Goal: Task Accomplishment & Management: Use online tool/utility

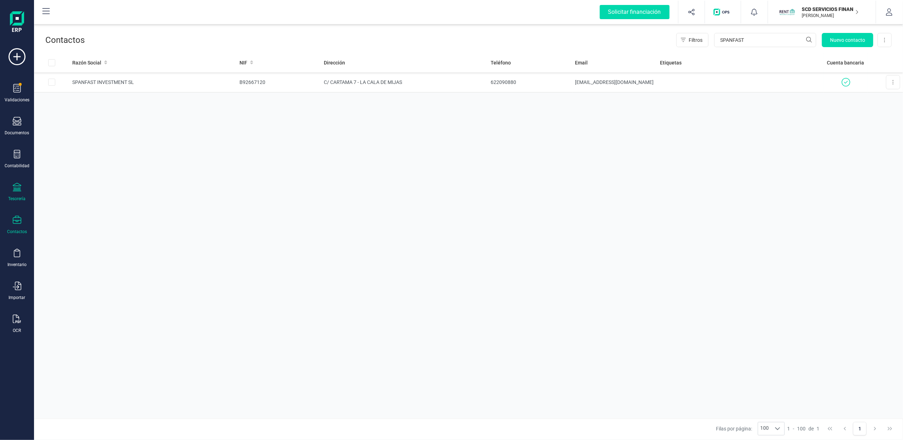
click at [20, 193] on div "Tesorería" at bounding box center [17, 192] width 28 height 19
click at [87, 120] on span "Cuentas bancarias" at bounding box center [86, 121] width 62 height 8
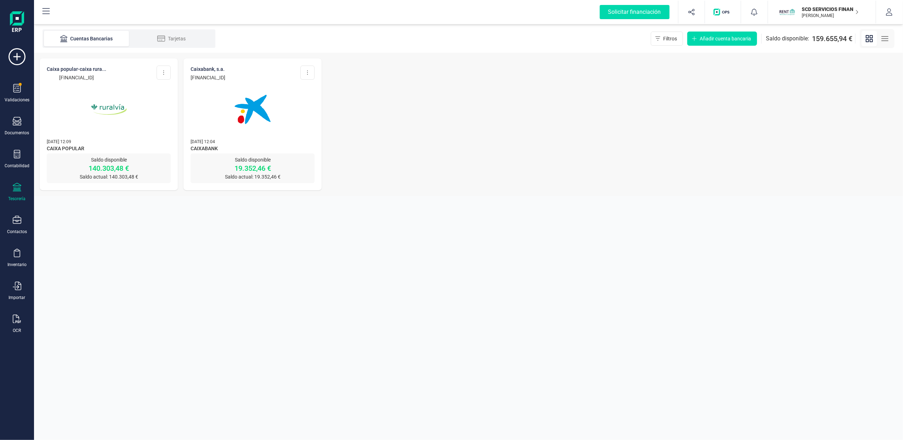
click at [103, 95] on img at bounding box center [108, 109] width 59 height 59
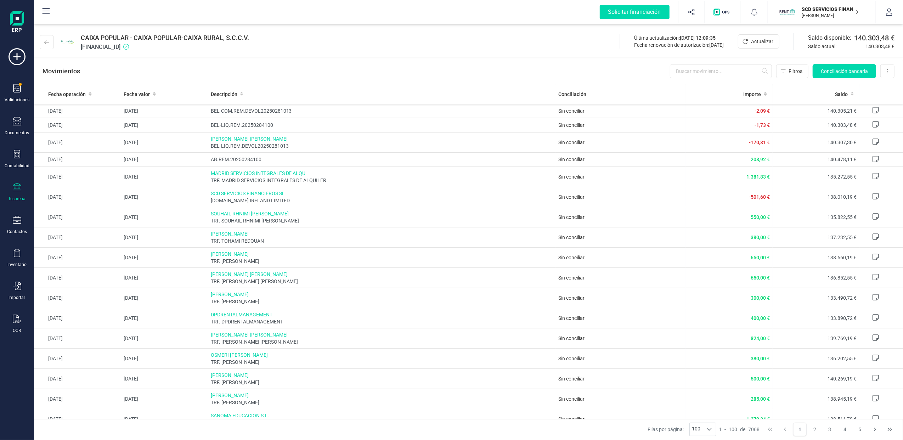
click at [12, 194] on div "Tesorería" at bounding box center [17, 192] width 28 height 19
click at [46, 39] on icon at bounding box center [46, 42] width 5 height 6
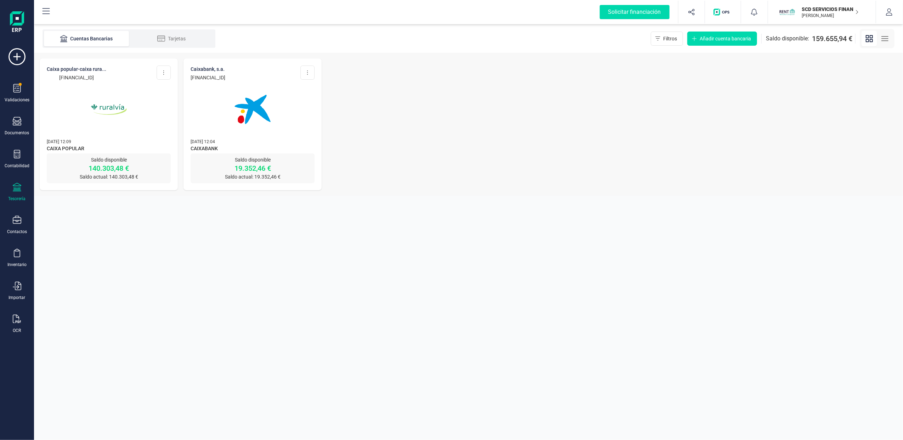
click at [179, 26] on div "Cuentas Bancarias Tarjetas Filtros Añadir cuenta bancaria Saldo disponible: 159…" at bounding box center [468, 38] width 869 height 28
click at [249, 129] on img at bounding box center [252, 109] width 59 height 59
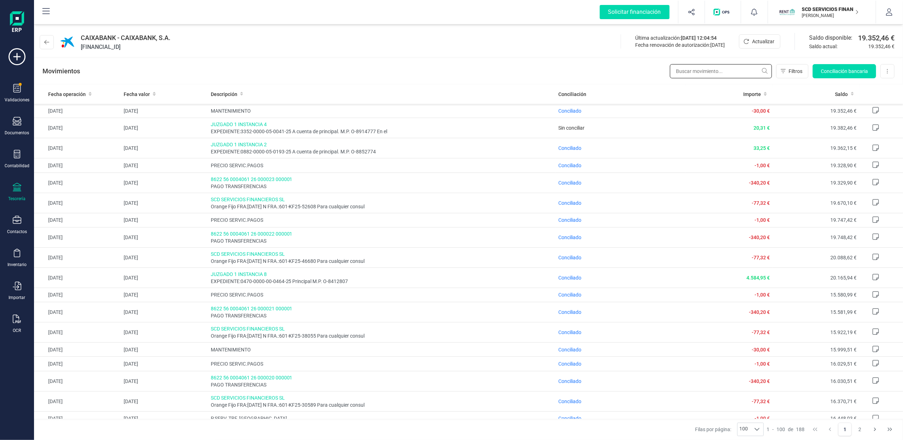
click at [697, 72] on input "text" at bounding box center [721, 71] width 102 height 14
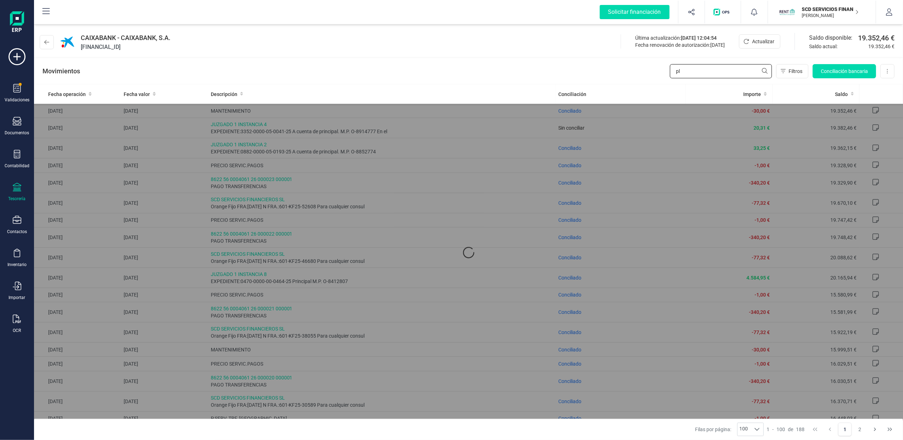
type input "p"
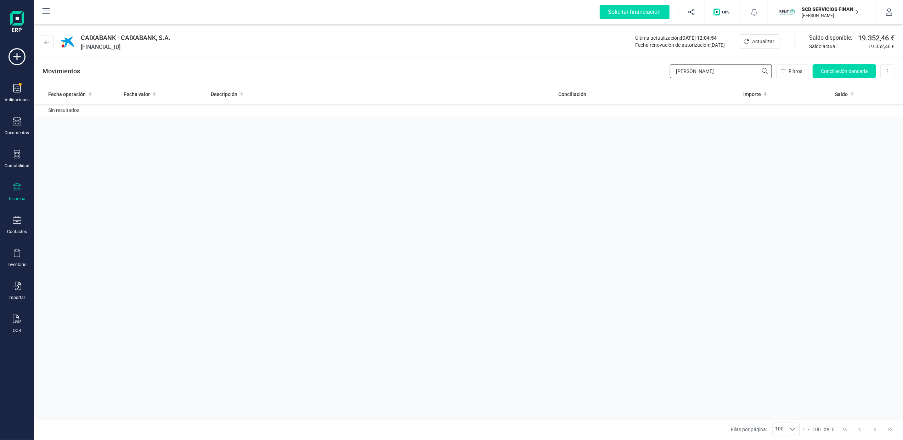
click at [763, 70] on input "[PERSON_NAME]" at bounding box center [721, 71] width 102 height 14
type input "[PERSON_NAME]"
click at [49, 38] on button at bounding box center [47, 42] width 14 height 14
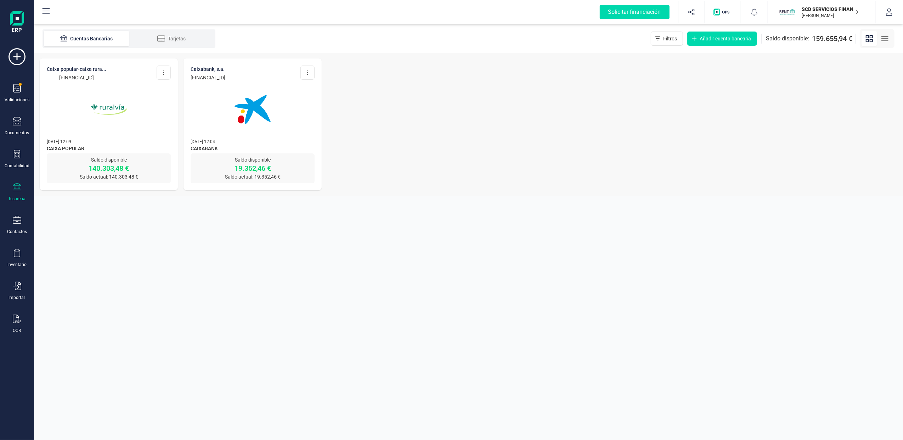
click at [13, 75] on div "Validaciones Documentos Documentos Presupuestos Pedidos Albaranes Facturas Fact…" at bounding box center [17, 193] width 28 height 291
click at [13, 88] on icon at bounding box center [17, 88] width 8 height 8
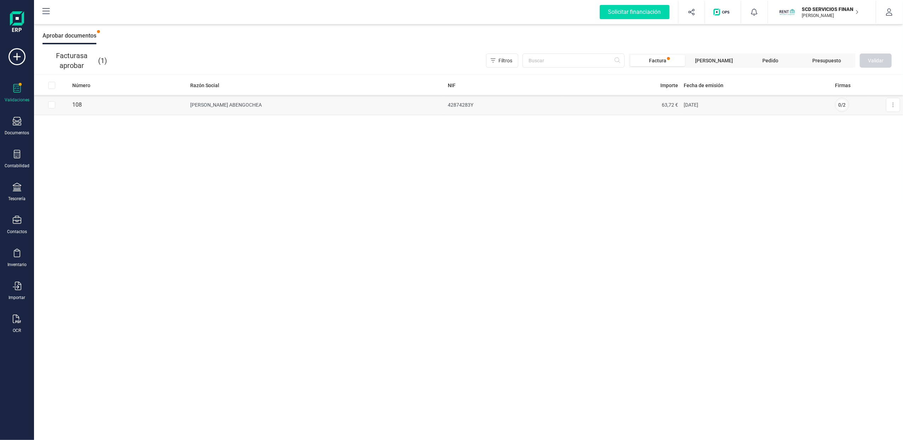
click at [53, 105] on input "Row Selected 891105f6-e801-428f-9f08-c8dbd1b15c83" at bounding box center [51, 104] width 7 height 7
checkbox input "true"
click at [895, 109] on button at bounding box center [893, 105] width 14 height 14
drag, startPoint x: 730, startPoint y: 151, endPoint x: 567, endPoint y: 135, distance: 164.0
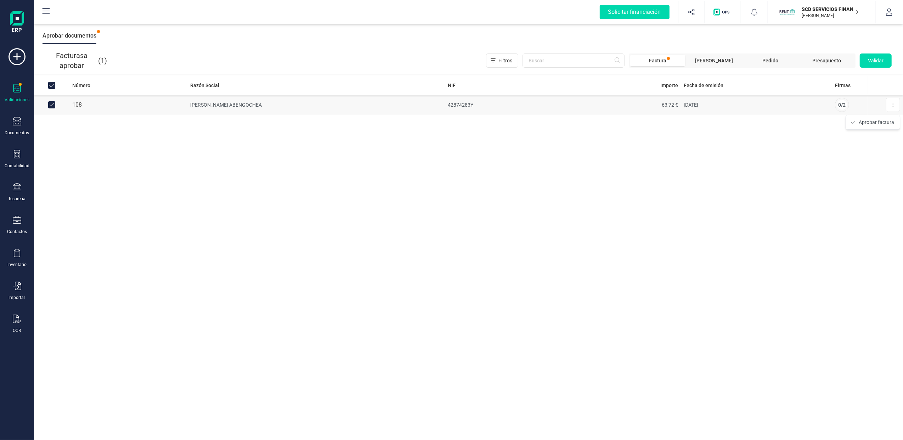
click at [729, 151] on div "Número Razón Social NIF Importe Fecha de emisión Firmas 108 [PERSON_NAME] ABENG…" at bounding box center [468, 257] width 869 height 365
click at [223, 102] on td "[PERSON_NAME] ABENGOCHEA" at bounding box center [315, 105] width 257 height 20
click at [893, 102] on icon at bounding box center [892, 105] width 1 height 6
click at [860, 121] on span "Aprobar factura" at bounding box center [875, 122] width 35 height 7
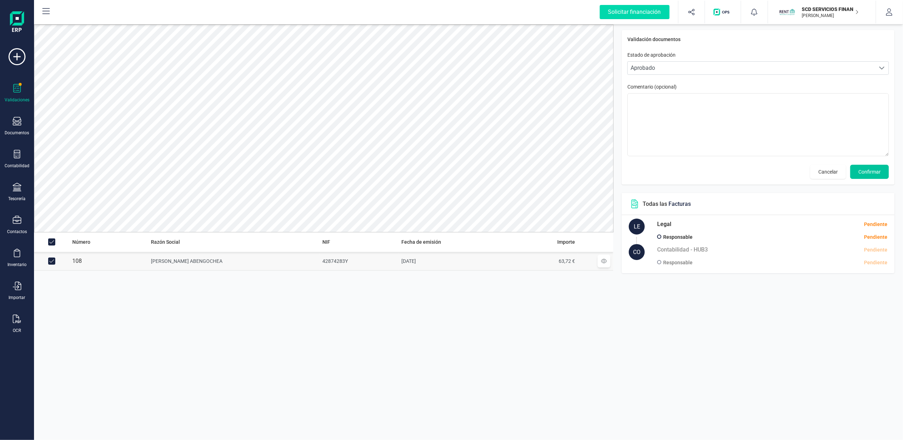
click at [878, 171] on span "Confirmar" at bounding box center [869, 171] width 22 height 7
click at [867, 170] on span "Confirmar" at bounding box center [869, 171] width 22 height 7
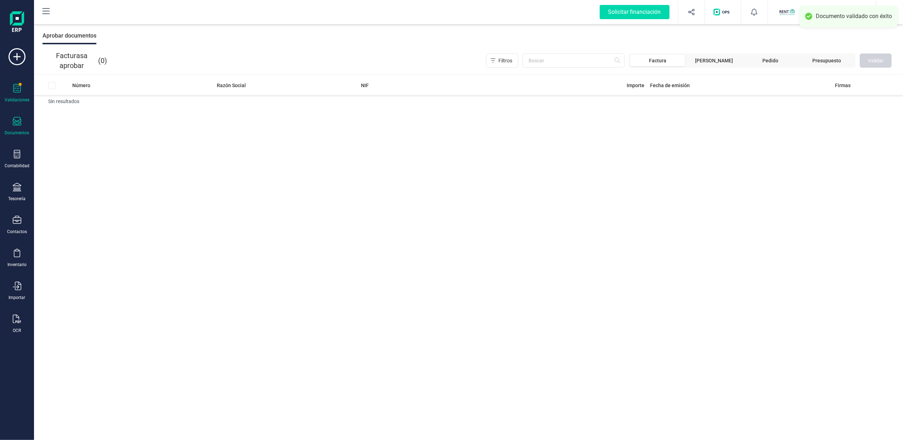
click at [6, 126] on div "Documentos" at bounding box center [17, 126] width 28 height 19
click at [214, 49] on div "Facturas a aprobar ( 0 ) Filtros Factura [PERSON_NAME] Pedido Presupuesto Valid…" at bounding box center [468, 60] width 869 height 27
click at [9, 123] on div "Documentos" at bounding box center [17, 126] width 28 height 19
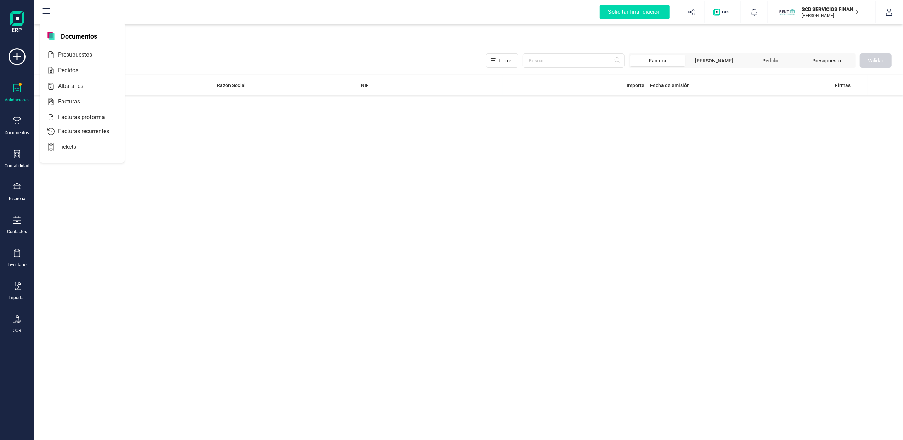
click at [184, 53] on div "Filtros Factura [PERSON_NAME] Pedido Presupuesto Validar" at bounding box center [501, 60] width 782 height 14
click at [16, 159] on div "Contabilidad" at bounding box center [17, 159] width 28 height 19
click at [18, 192] on div at bounding box center [17, 188] width 8 height 10
click at [17, 128] on div "Documentos" at bounding box center [17, 126] width 28 height 19
click at [74, 100] on span "Facturas" at bounding box center [74, 101] width 38 height 8
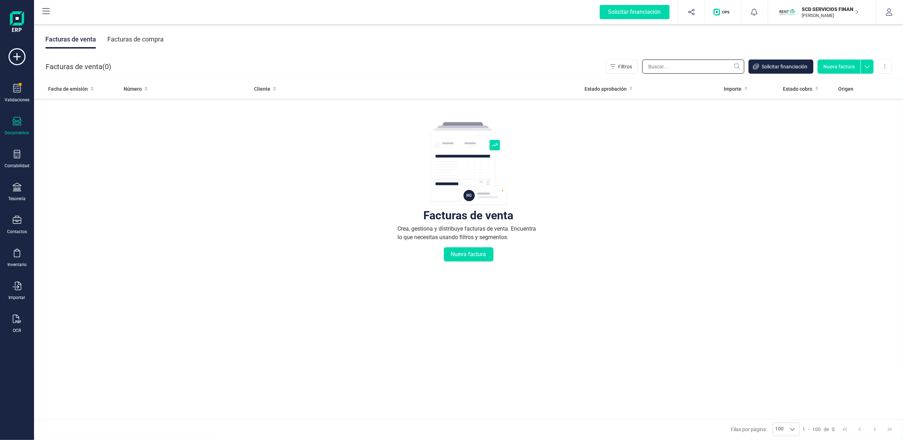
click at [658, 67] on input "text" at bounding box center [693, 66] width 102 height 14
click at [735, 68] on input "[PERSON_NAME]" at bounding box center [693, 66] width 102 height 14
type input "[PERSON_NAME]"
click at [130, 34] on div "Facturas de compra" at bounding box center [135, 39] width 56 height 18
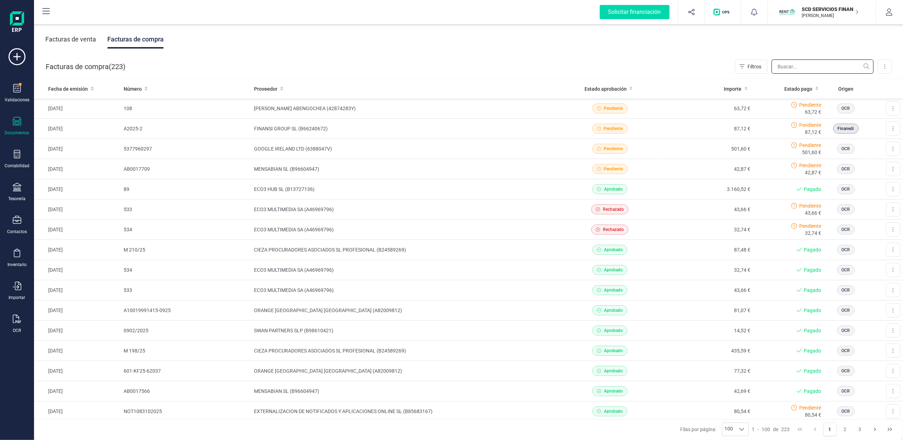
click at [794, 67] on input "text" at bounding box center [822, 66] width 102 height 14
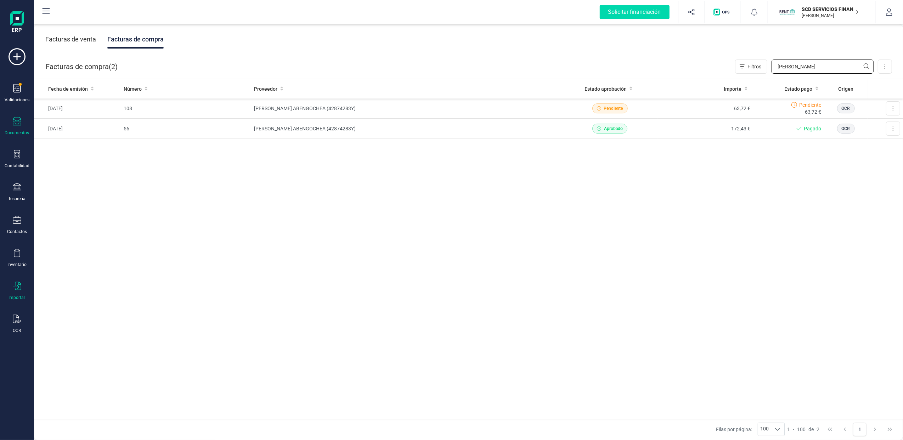
type input "[PERSON_NAME]"
click at [16, 284] on icon at bounding box center [17, 286] width 8 height 8
click at [193, 235] on div "Fecha de emisión Número Proveedor Estado aprobación Importe Estado pago Origen …" at bounding box center [468, 249] width 869 height 340
click at [16, 90] on icon at bounding box center [17, 88] width 8 height 8
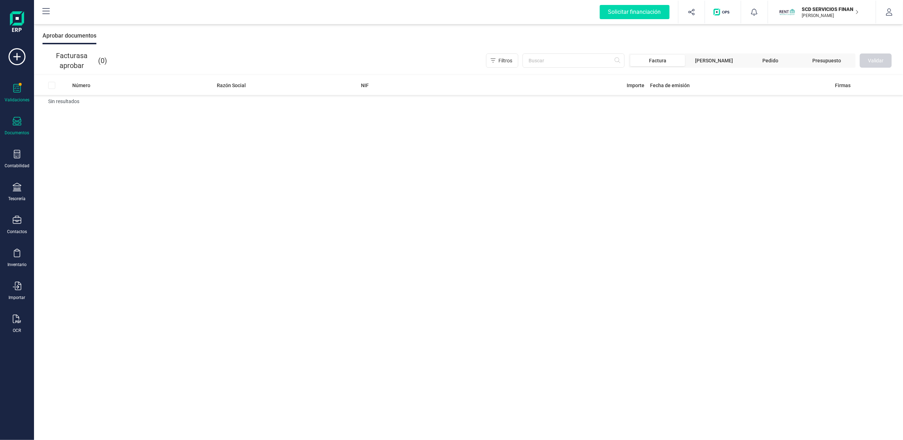
click at [20, 124] on icon at bounding box center [17, 121] width 8 height 8
click at [302, 44] on div "Aceptar cesiones Autorizar financiación Aprobar documentos" at bounding box center [468, 35] width 869 height 23
click at [15, 126] on div at bounding box center [17, 122] width 8 height 10
click at [71, 103] on span "Facturas" at bounding box center [74, 101] width 38 height 8
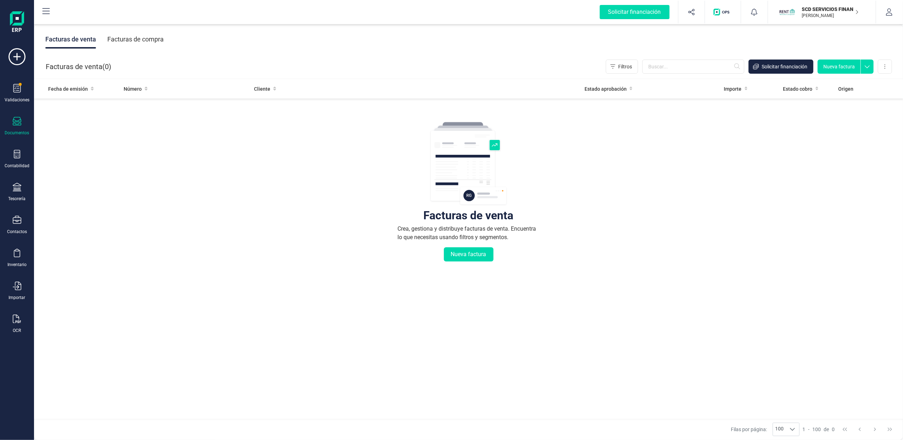
click at [154, 37] on div "Facturas de compra" at bounding box center [135, 39] width 56 height 18
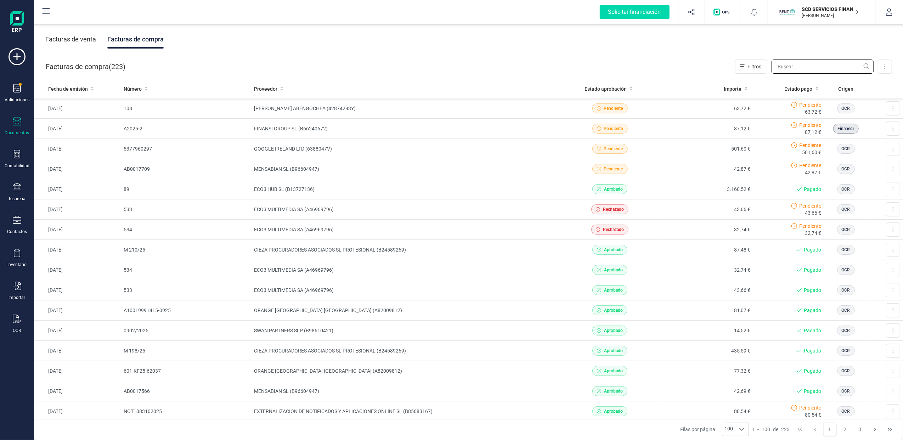
click at [794, 64] on input "text" at bounding box center [822, 66] width 102 height 14
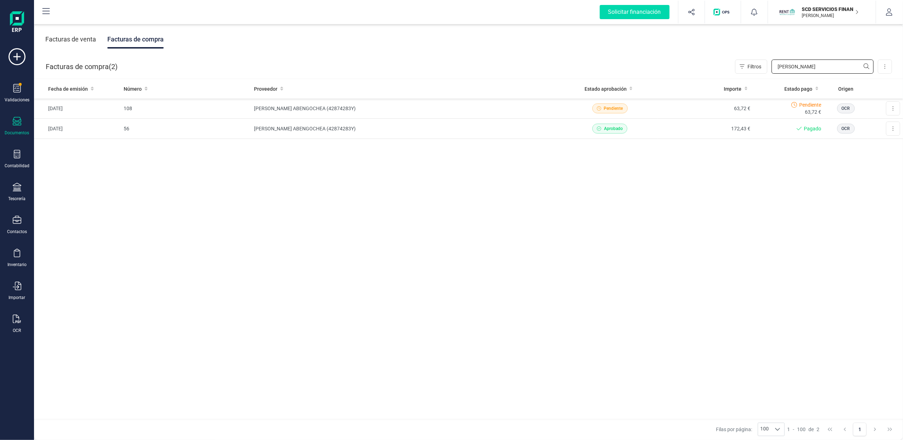
type input "[PERSON_NAME]"
click at [13, 320] on icon at bounding box center [17, 318] width 8 height 8
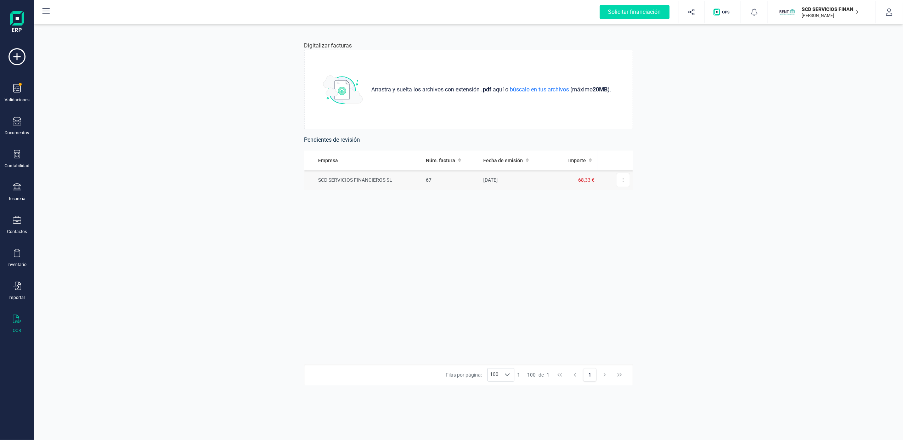
click at [469, 183] on td "67" at bounding box center [451, 180] width 57 height 20
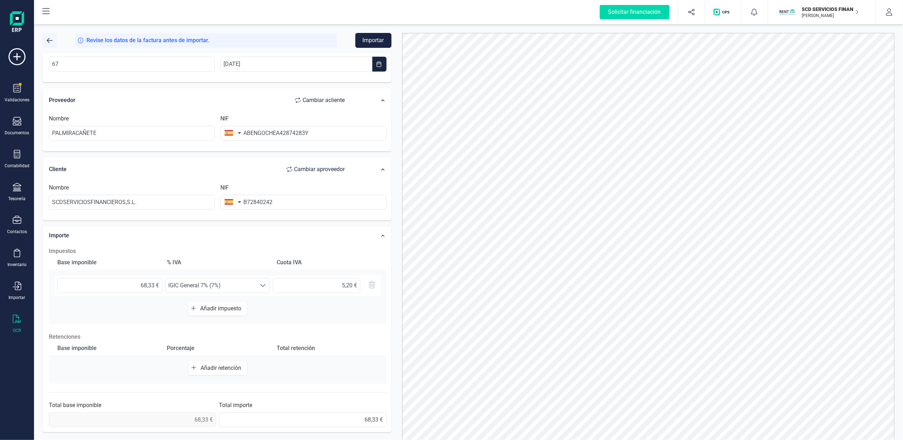
click at [53, 38] on button "button" at bounding box center [49, 40] width 14 height 14
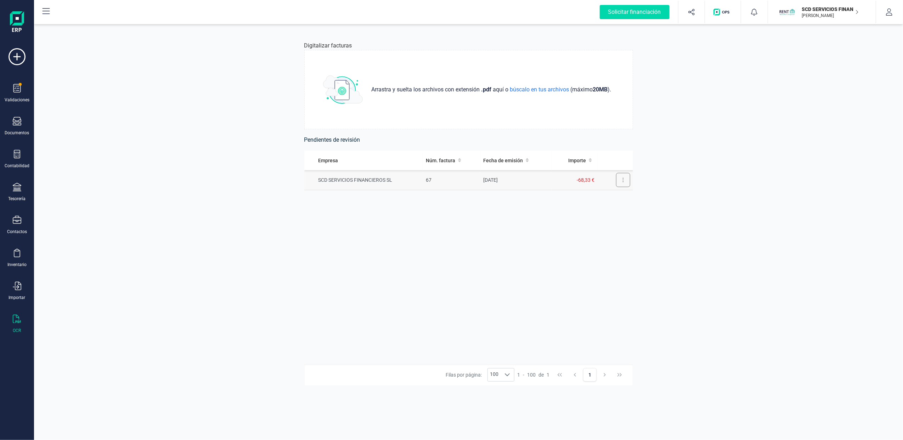
click at [621, 175] on button at bounding box center [623, 180] width 14 height 14
click at [601, 212] on span "Eliminar factura" at bounding box center [606, 211] width 35 height 7
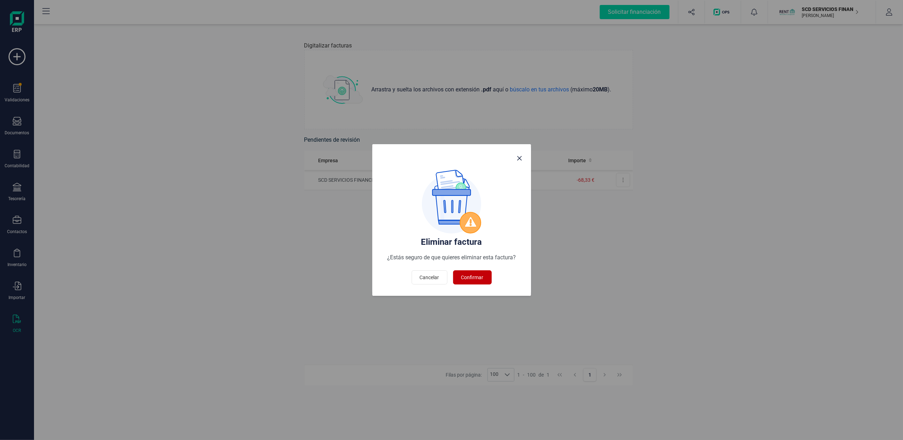
click at [475, 278] on span "Confirmar" at bounding box center [472, 277] width 22 height 7
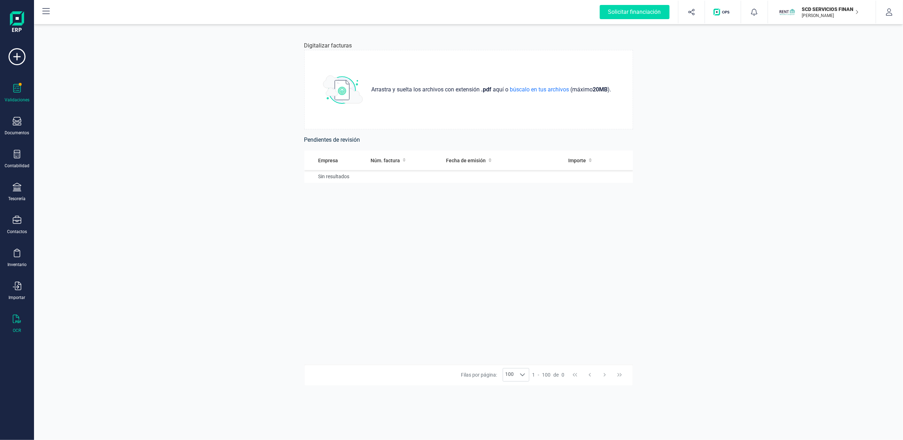
click at [6, 93] on div "Validaciones" at bounding box center [17, 93] width 28 height 19
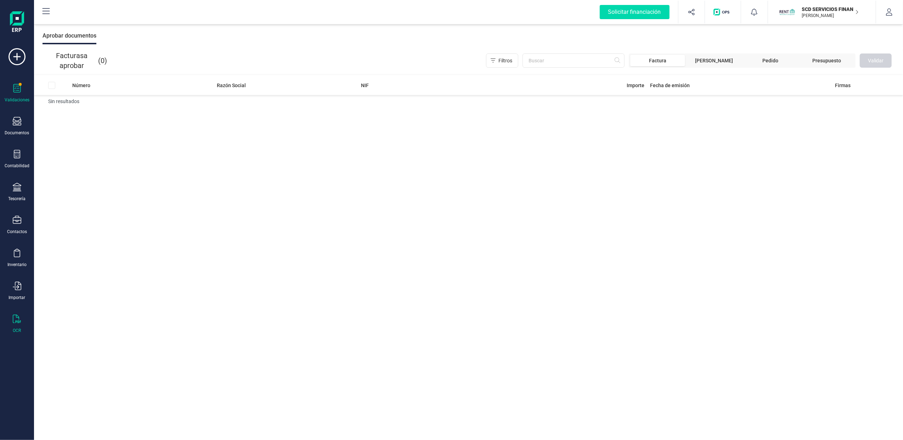
click at [17, 315] on icon at bounding box center [17, 318] width 8 height 8
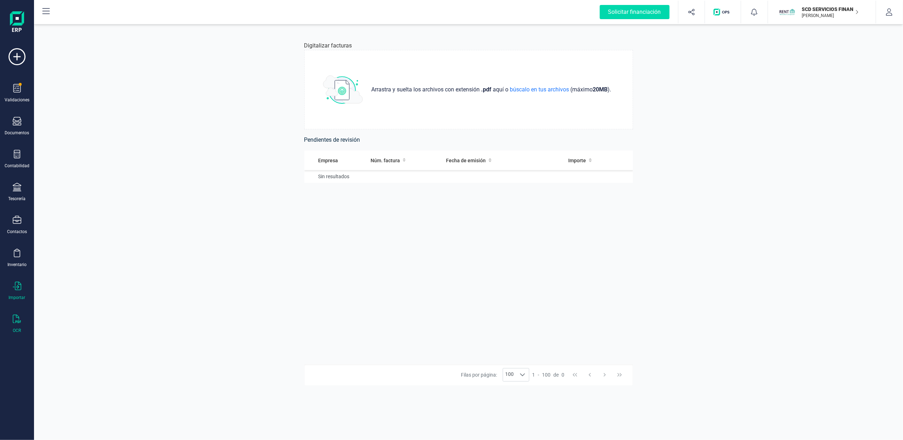
click at [12, 287] on div "Importar" at bounding box center [17, 291] width 28 height 19
click at [144, 319] on div "Digitalizar facturas Arrastra y suelta los archivos con extensión .pdf aquí o b…" at bounding box center [468, 231] width 869 height 415
click at [12, 321] on div "OCR" at bounding box center [17, 323] width 28 height 19
click at [13, 284] on icon at bounding box center [17, 286] width 8 height 8
click at [84, 302] on div "Digitalizar facturas Arrastra y suelta los archivos con extensión .pdf aquí o b…" at bounding box center [468, 231] width 869 height 415
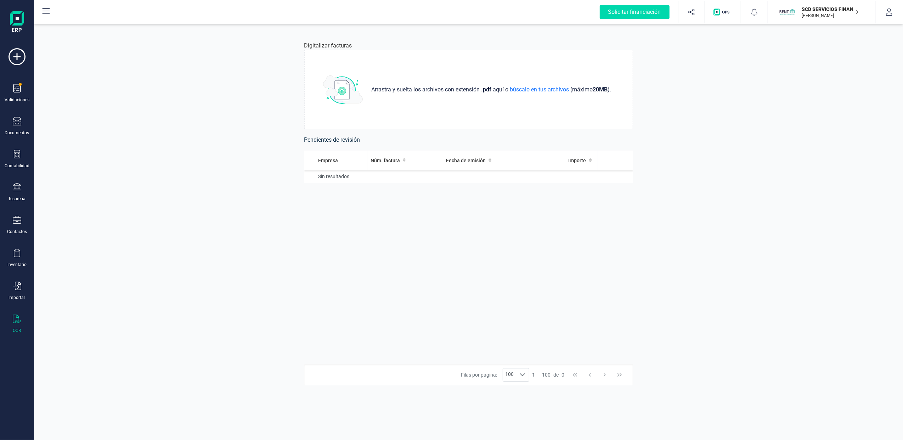
click at [16, 325] on div "OCR" at bounding box center [17, 323] width 28 height 19
click at [22, 127] on div "Documentos" at bounding box center [17, 126] width 28 height 19
click at [20, 160] on div "Contabilidad" at bounding box center [17, 159] width 28 height 19
click at [13, 156] on icon at bounding box center [17, 154] width 8 height 8
click at [23, 122] on div "Documentos" at bounding box center [17, 126] width 28 height 19
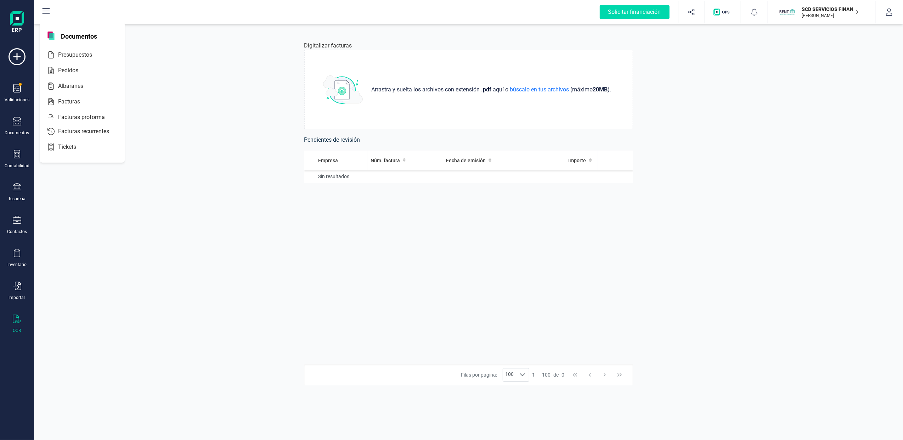
click at [138, 270] on div "Digitalizar facturas Arrastra y suelta los archivos con extensión .pdf aquí o b…" at bounding box center [468, 231] width 869 height 415
click at [14, 319] on icon at bounding box center [17, 318] width 8 height 8
click at [530, 93] on p "Arrastra y suelta los archivos con extensión .pdf aquí o búscalo en tus archivo…" at bounding box center [490, 89] width 245 height 8
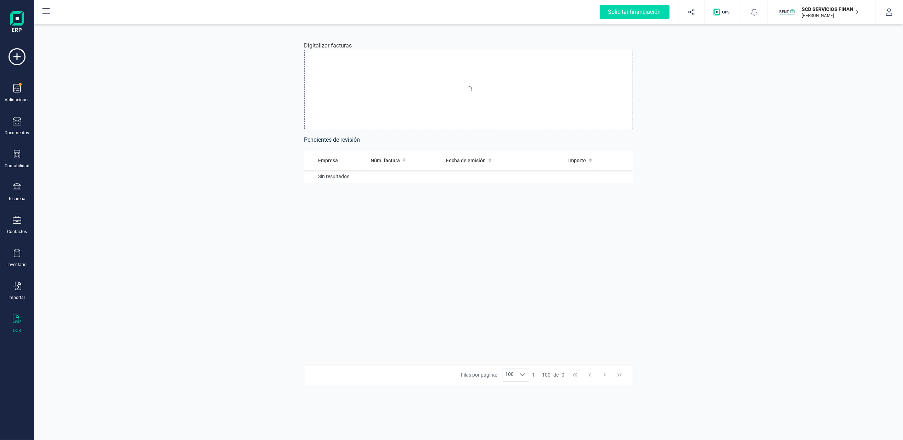
type input "C:\fakepath\2024-67(0)(1).pdf"
click at [341, 87] on img at bounding box center [343, 89] width 40 height 28
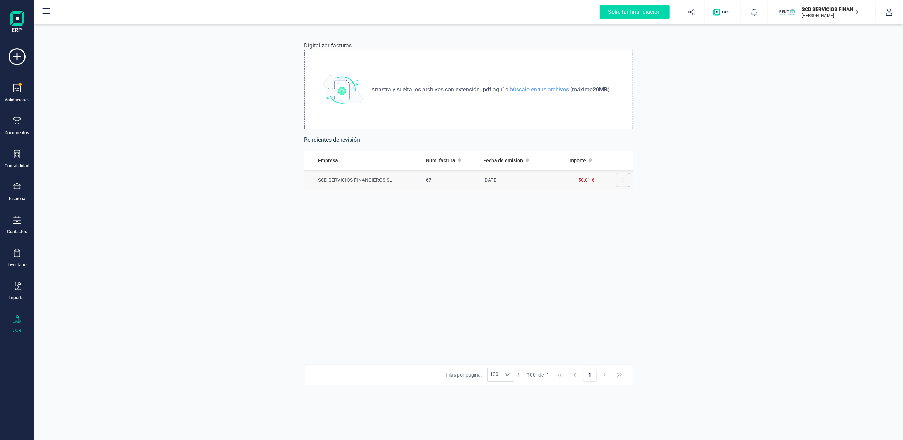
click at [622, 182] on icon at bounding box center [622, 180] width 1 height 6
click at [601, 197] on span "Revisar factura" at bounding box center [606, 197] width 34 height 7
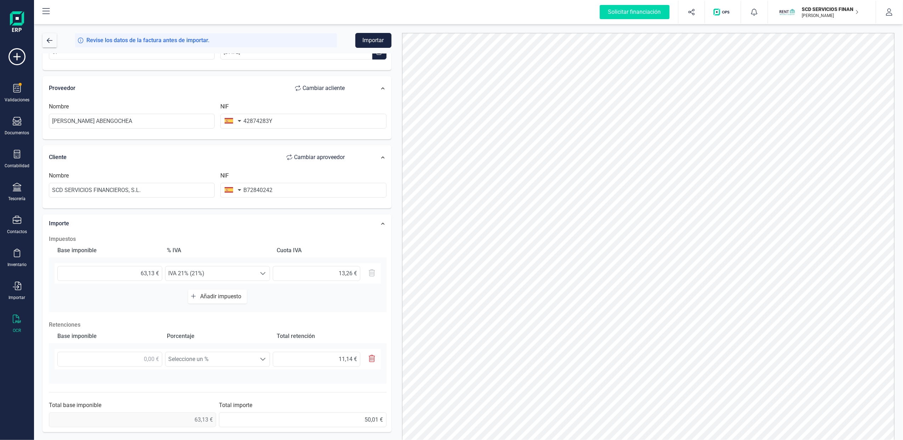
scroll to position [48, 0]
click at [266, 272] on div at bounding box center [262, 273] width 13 height 14
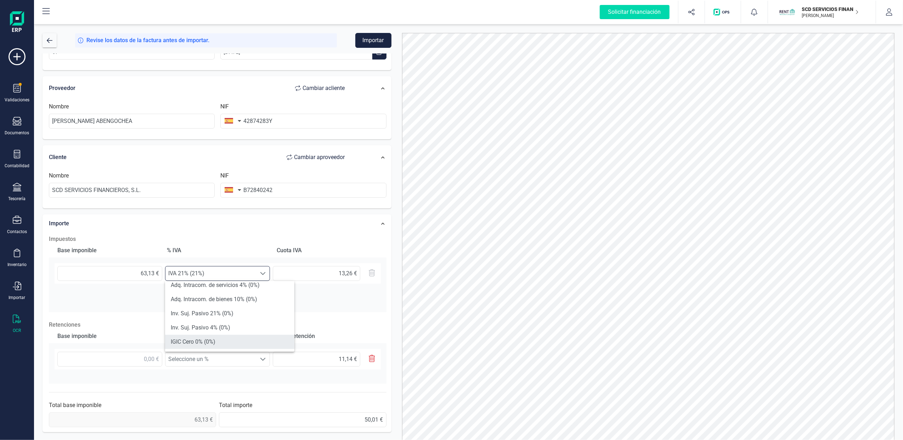
click at [210, 342] on li "IGIC Cero 0% (0%)" at bounding box center [229, 342] width 129 height 14
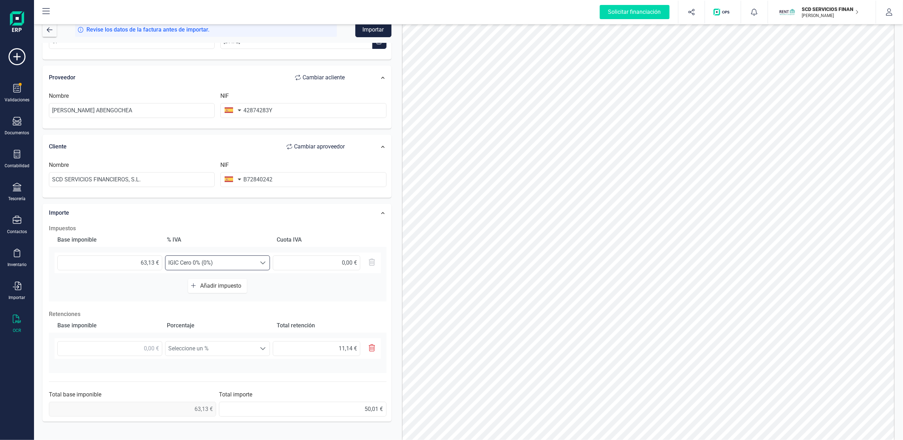
scroll to position [0, 0]
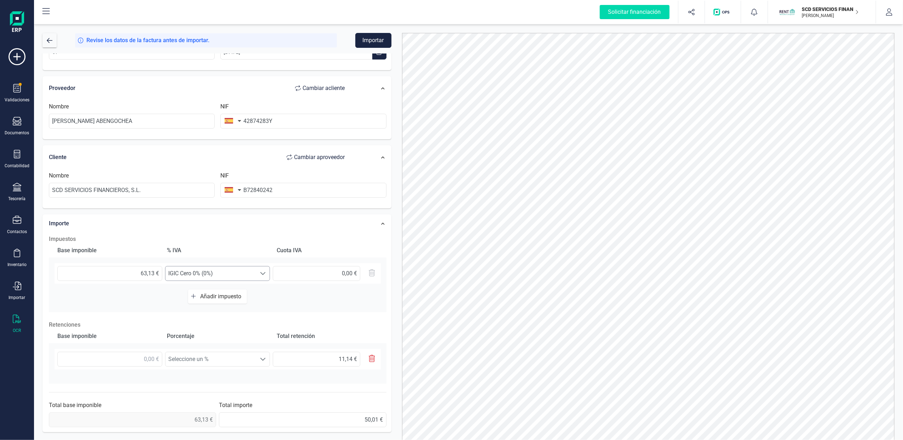
click at [261, 274] on span at bounding box center [263, 274] width 6 height 6
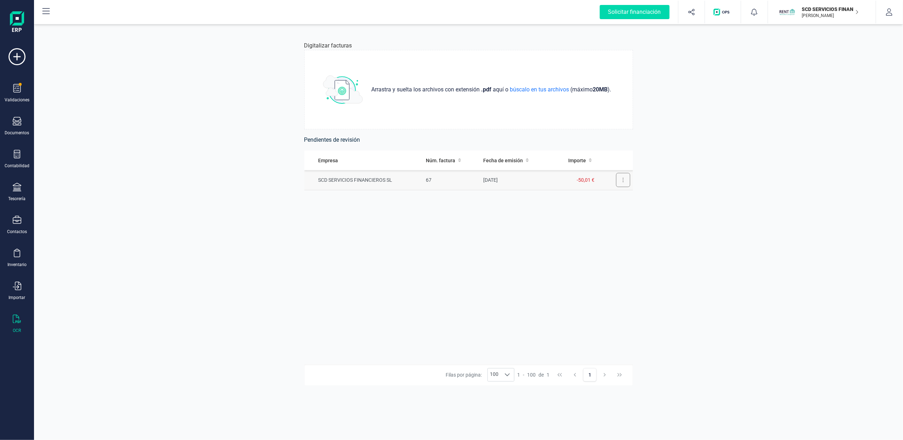
click at [621, 179] on button at bounding box center [623, 180] width 14 height 14
click at [614, 195] on span "Revisar factura" at bounding box center [606, 197] width 34 height 7
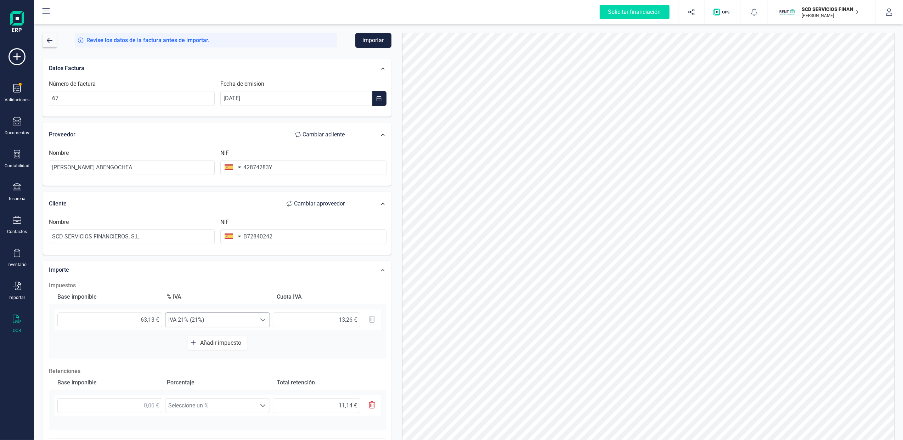
click at [262, 321] on span at bounding box center [263, 320] width 6 height 6
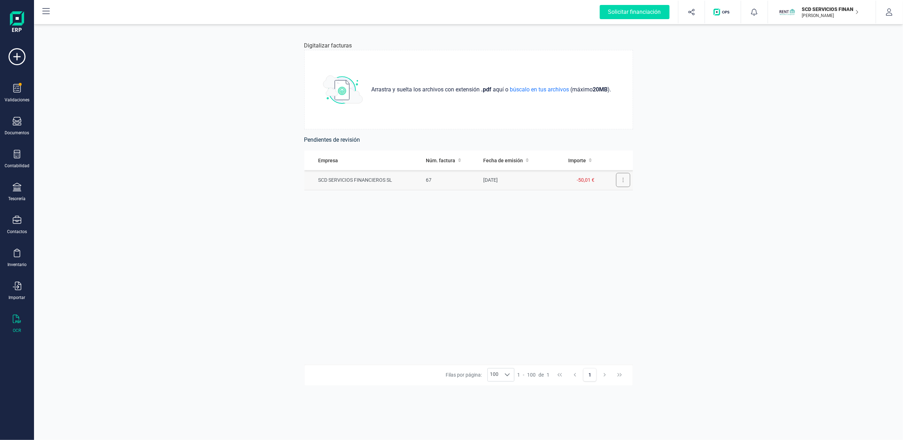
click at [621, 182] on button at bounding box center [623, 180] width 14 height 14
click at [602, 214] on span "Eliminar factura" at bounding box center [606, 211] width 35 height 7
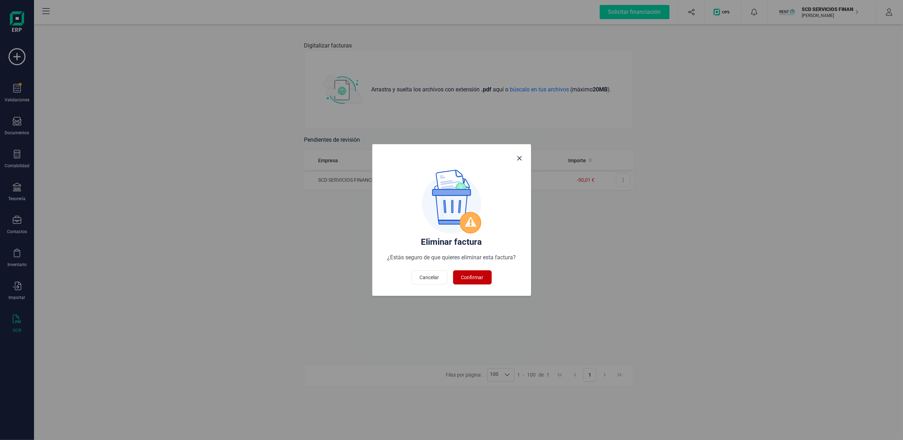
click at [474, 280] on span "Confirmar" at bounding box center [472, 277] width 22 height 7
